Goal: Task Accomplishment & Management: Use online tool/utility

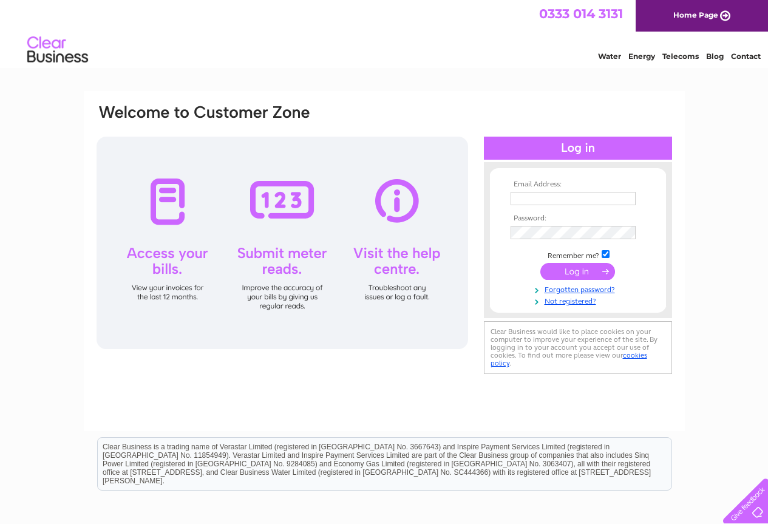
click at [601, 196] on input "text" at bounding box center [573, 198] width 125 height 13
type input "pamelamurray1@btconnect.com"
click at [541, 264] on input "submit" at bounding box center [578, 272] width 75 height 17
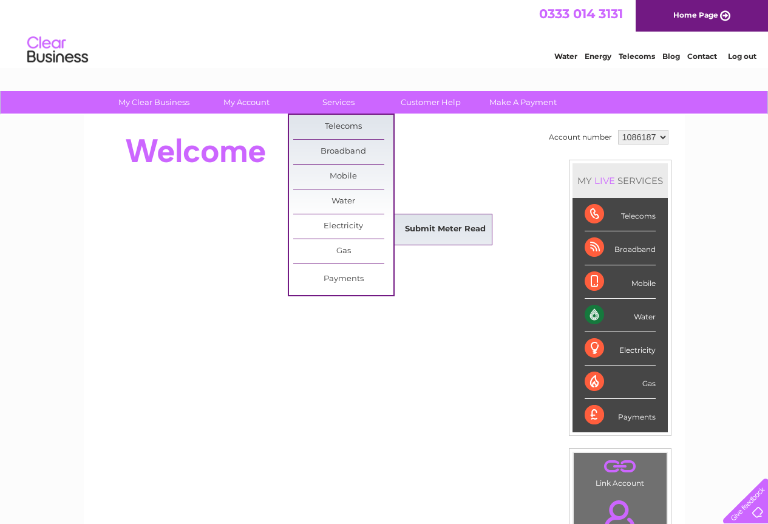
click at [413, 222] on link "Submit Meter Read" at bounding box center [445, 229] width 100 height 24
click at [414, 229] on link "Submit Meter Read" at bounding box center [445, 229] width 100 height 24
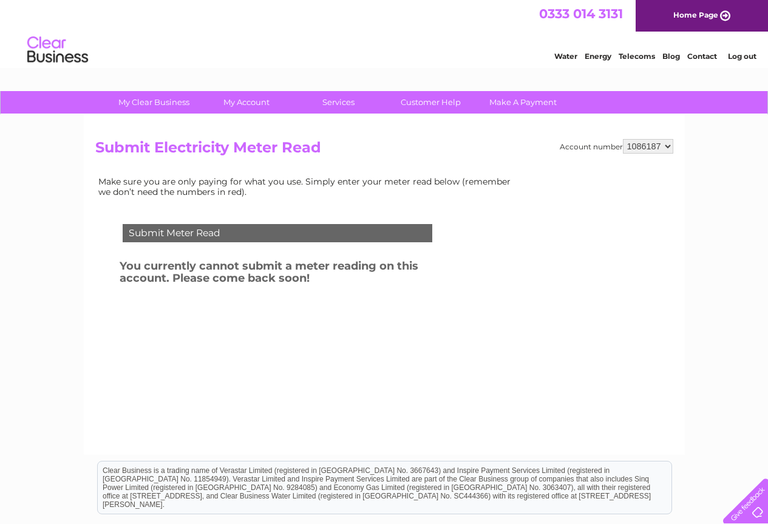
click at [222, 227] on div "Submit Meter Read" at bounding box center [278, 233] width 310 height 18
